Goal: Information Seeking & Learning: Learn about a topic

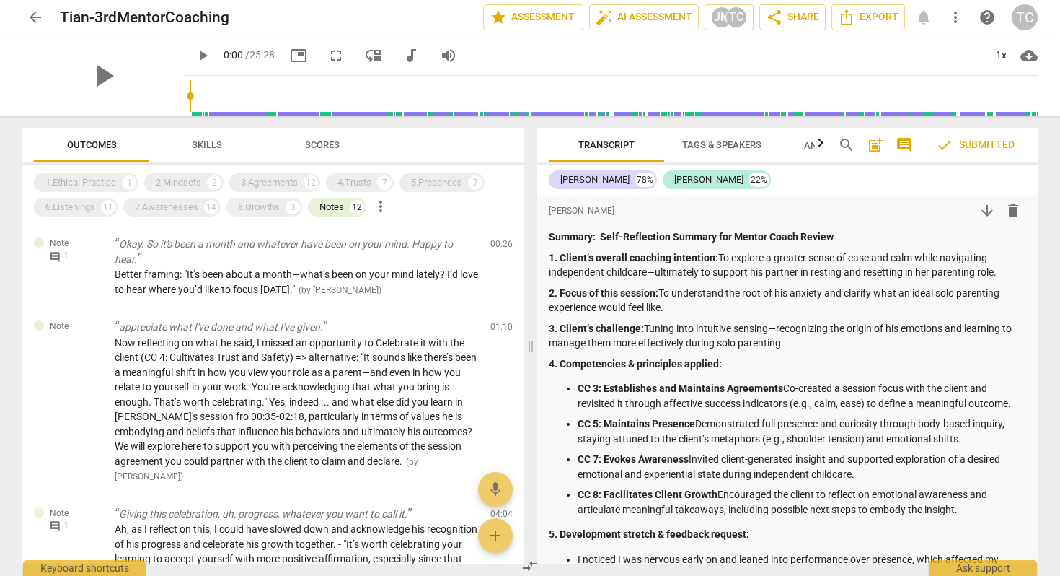
scroll to position [78, 0]
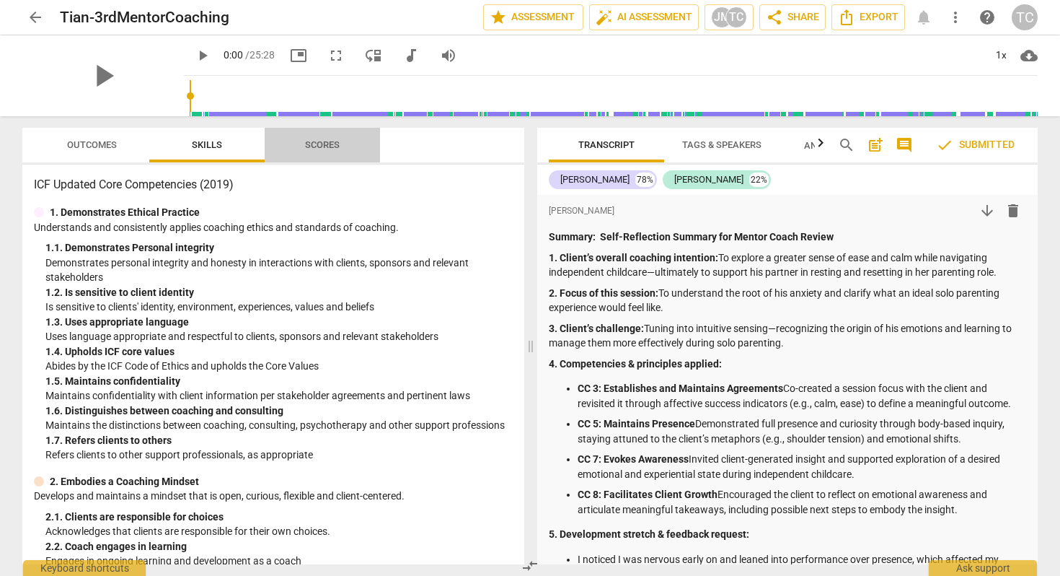
click at [329, 149] on span "Scores" at bounding box center [322, 144] width 35 height 11
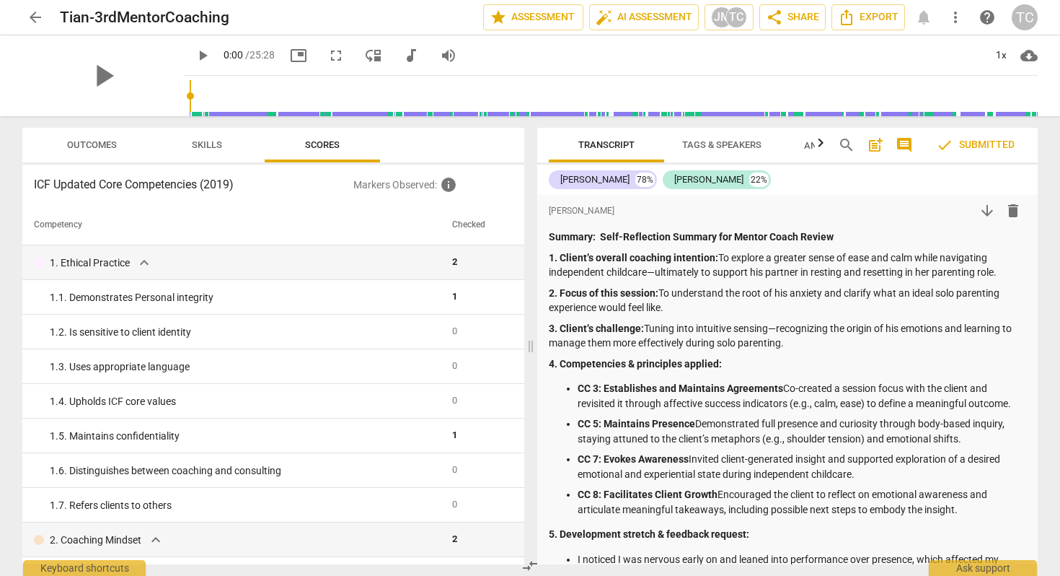
click at [117, 144] on span "Outcomes" at bounding box center [92, 145] width 84 height 19
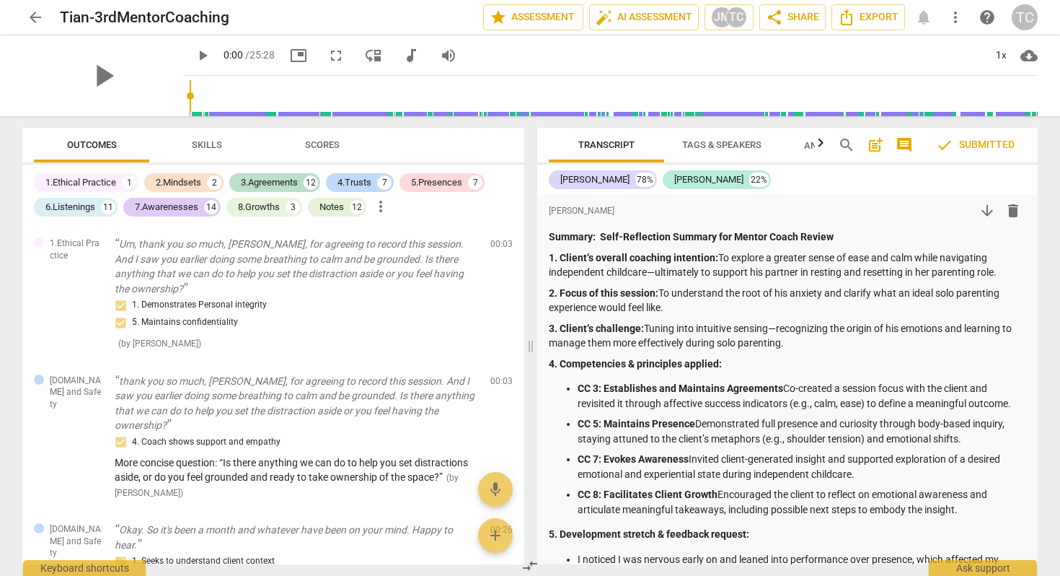
click at [815, 150] on icon "button" at bounding box center [820, 142] width 17 height 17
click at [764, 141] on span "Analytics New" at bounding box center [758, 145] width 67 height 11
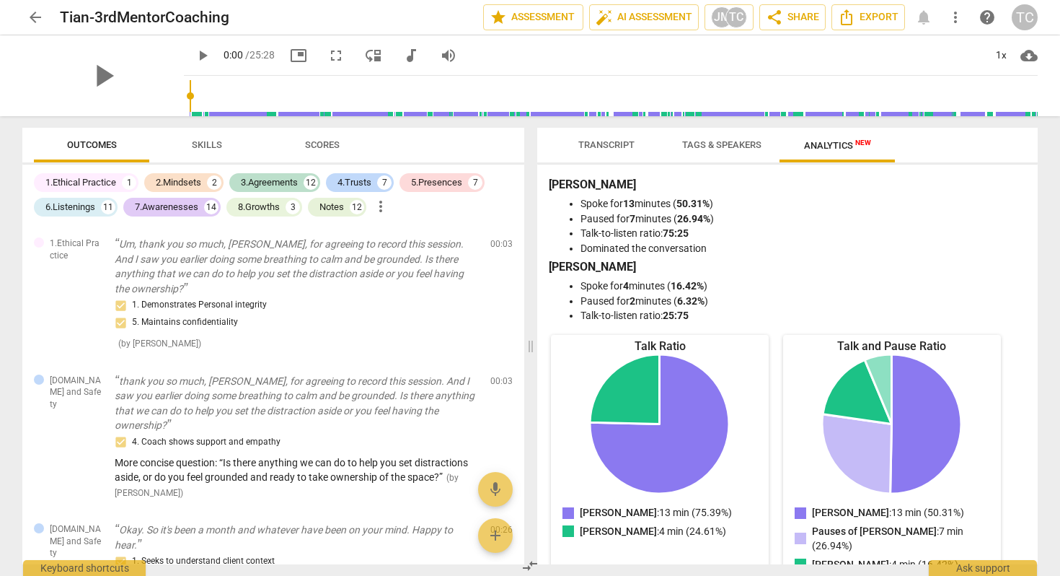
click at [760, 142] on span "Tags & Speakers" at bounding box center [721, 144] width 79 height 11
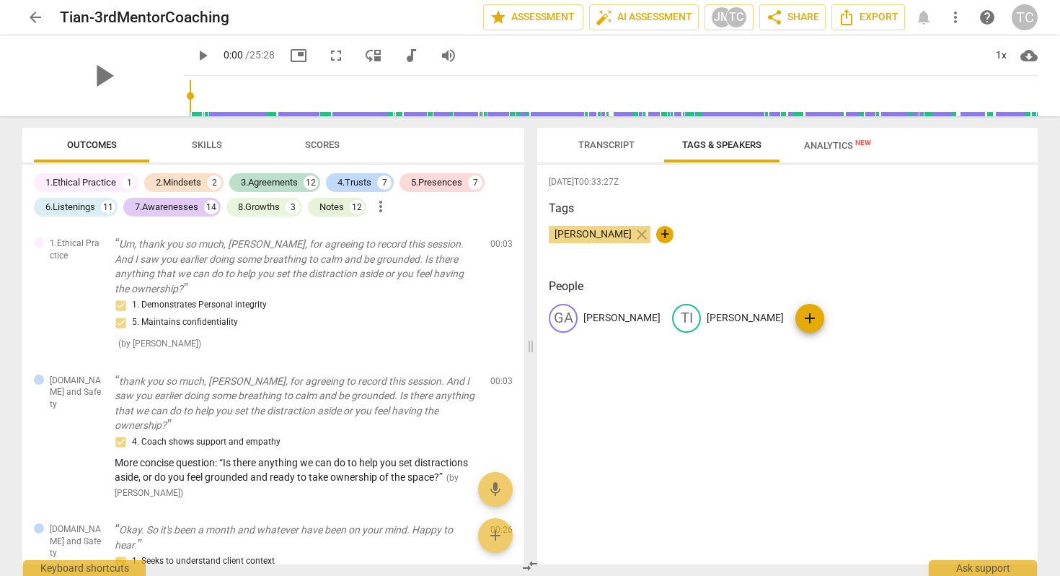
click at [618, 139] on span "Transcript" at bounding box center [606, 144] width 56 height 11
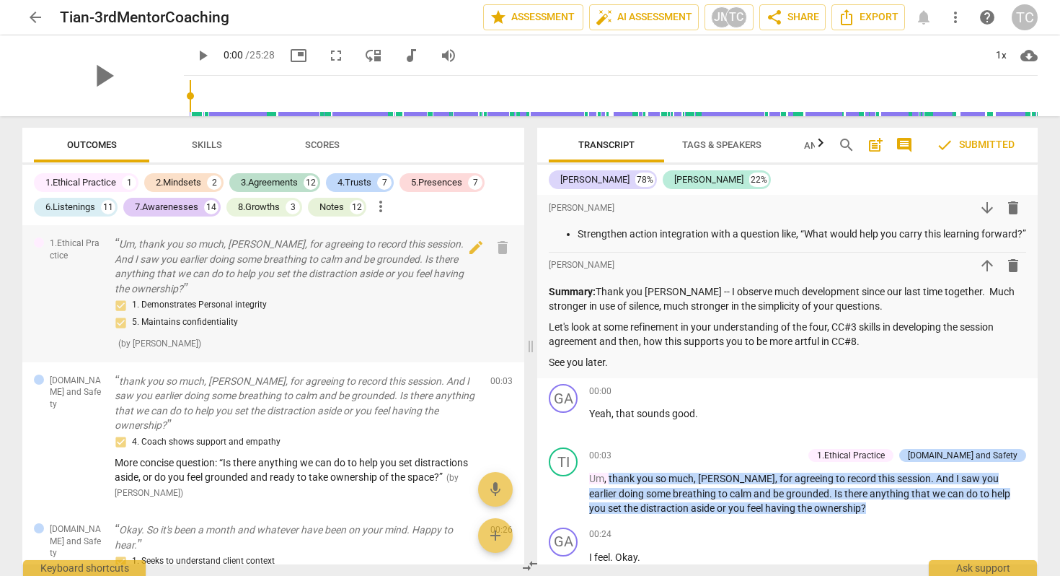
click at [181, 338] on span "( by [PERSON_NAME] )" at bounding box center [159, 343] width 83 height 10
click at [214, 148] on span "Skills" at bounding box center [207, 144] width 30 height 11
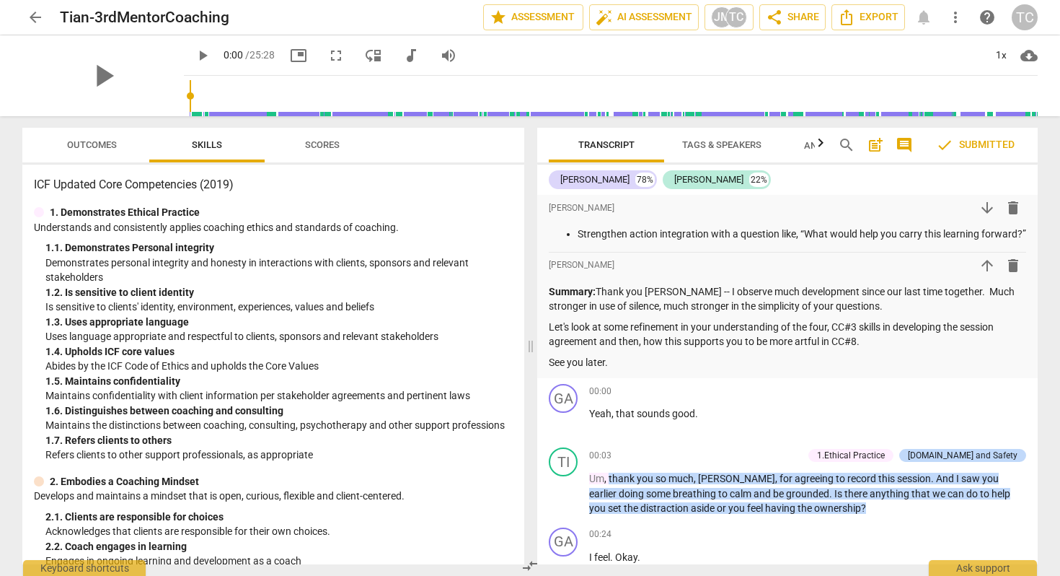
click at [303, 151] on span "Scores" at bounding box center [322, 145] width 69 height 19
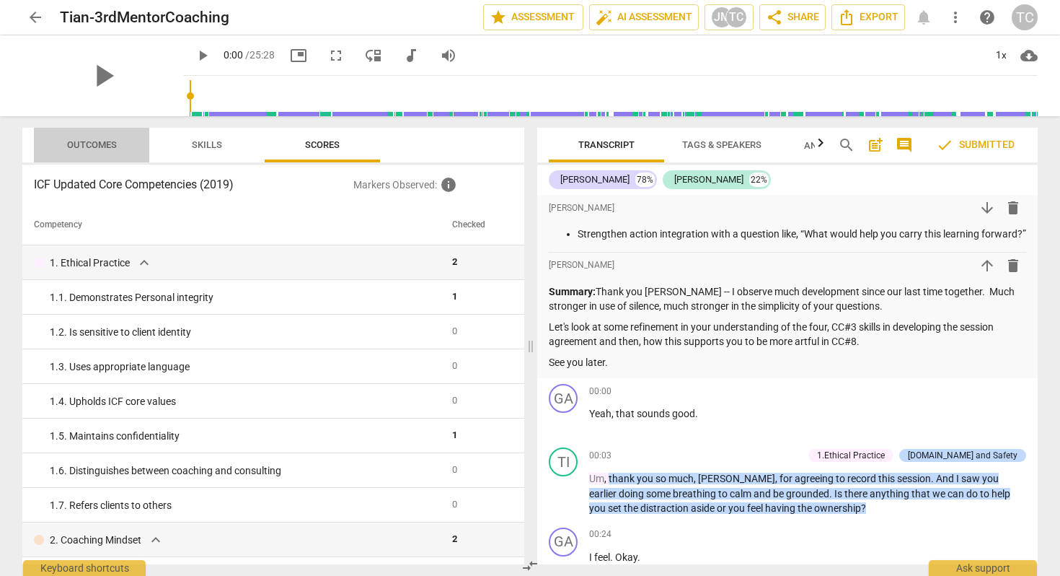
click at [113, 146] on span "Outcomes" at bounding box center [92, 144] width 50 height 11
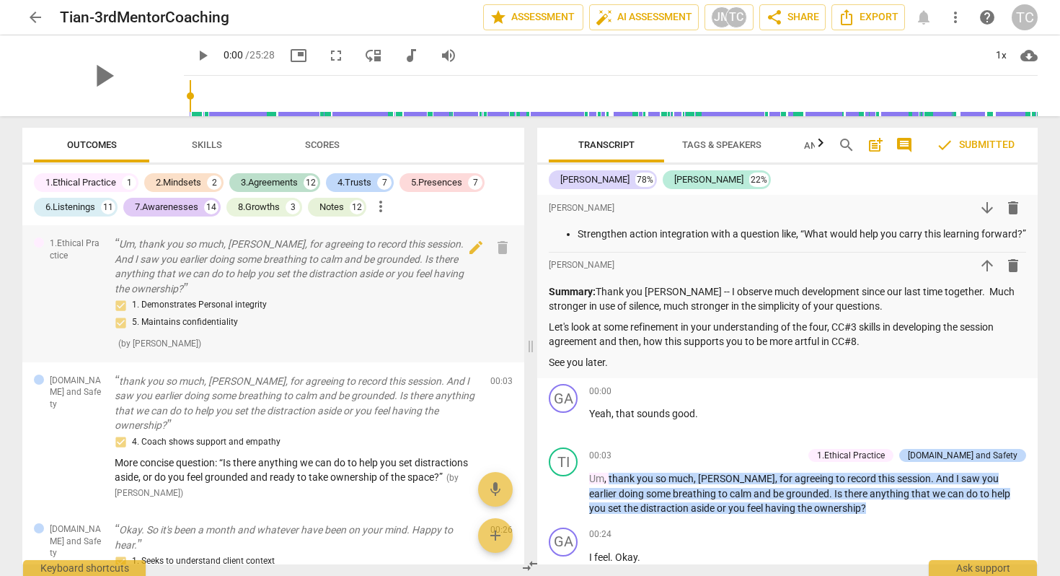
click at [172, 322] on div "1. Demonstrates Personal integrity 5. Maintains confidentiality ( by [PERSON_NA…" at bounding box center [297, 323] width 364 height 54
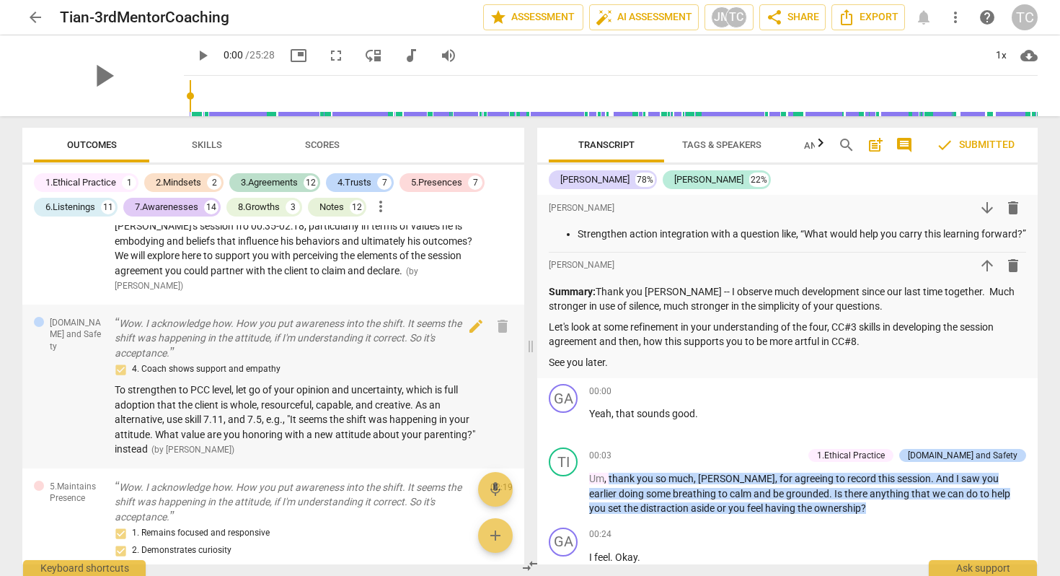
scroll to position [582, 0]
click at [365, 382] on span "To strengthen to PCC level, let go of your opinion and uncertainty, which is fu…" at bounding box center [295, 417] width 361 height 71
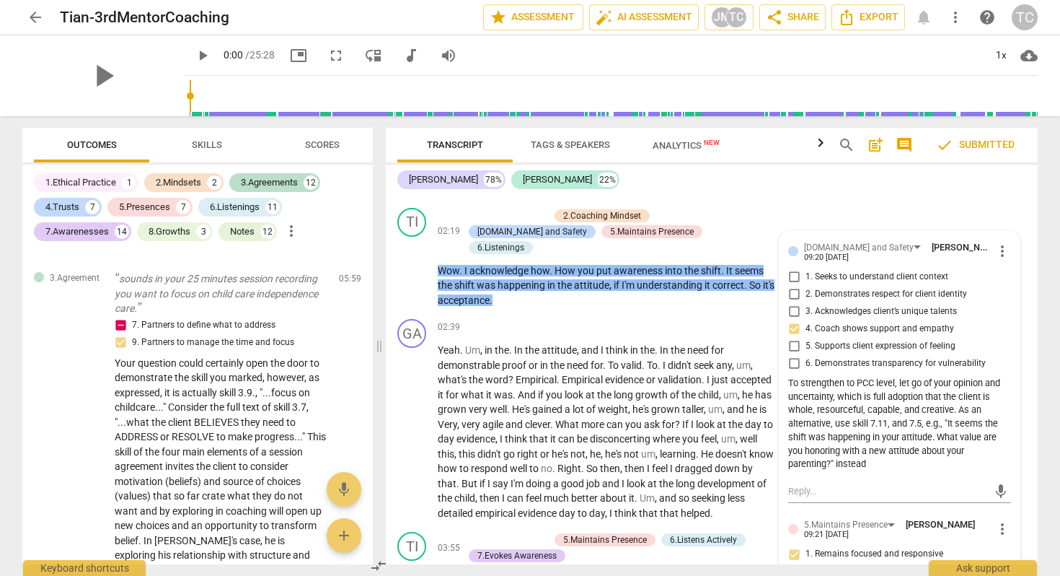
scroll to position [2221, 0]
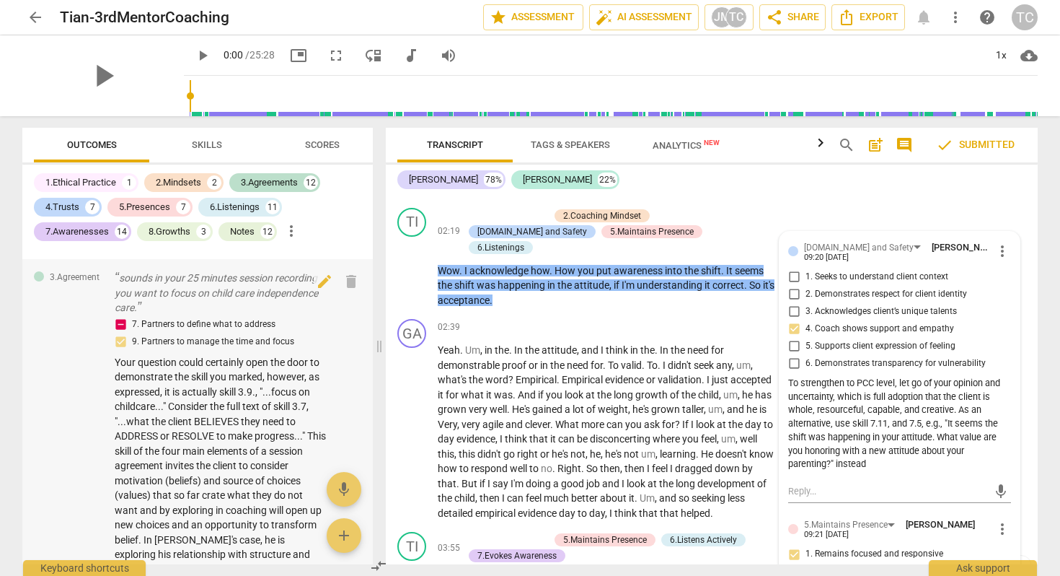
click at [237, 307] on p "sounds in your 25 minutes session recording you want to focus on child care ind…" at bounding box center [221, 292] width 213 height 45
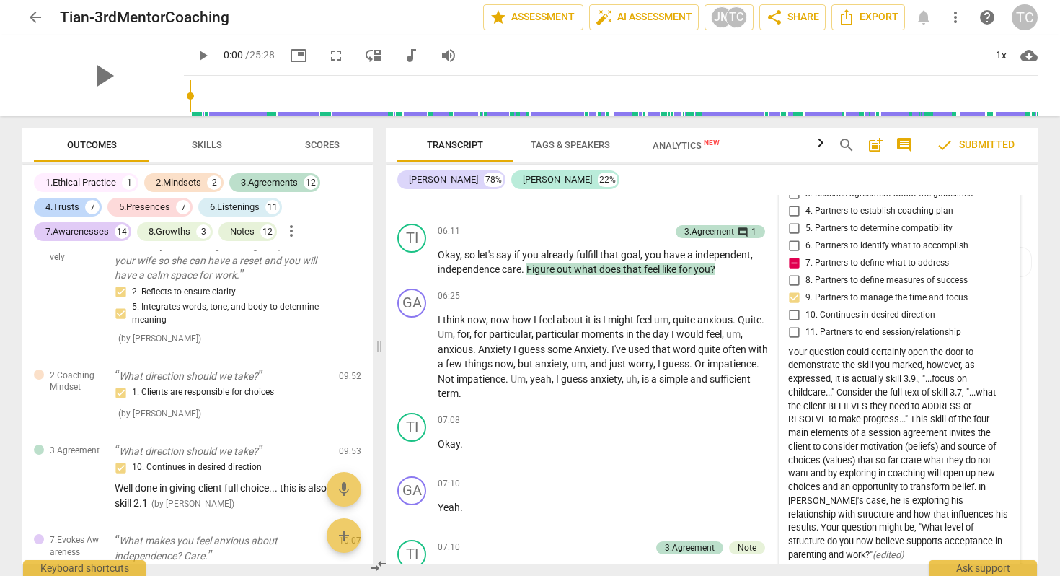
scroll to position [4052, 0]
